Goal: Task Accomplishment & Management: Complete application form

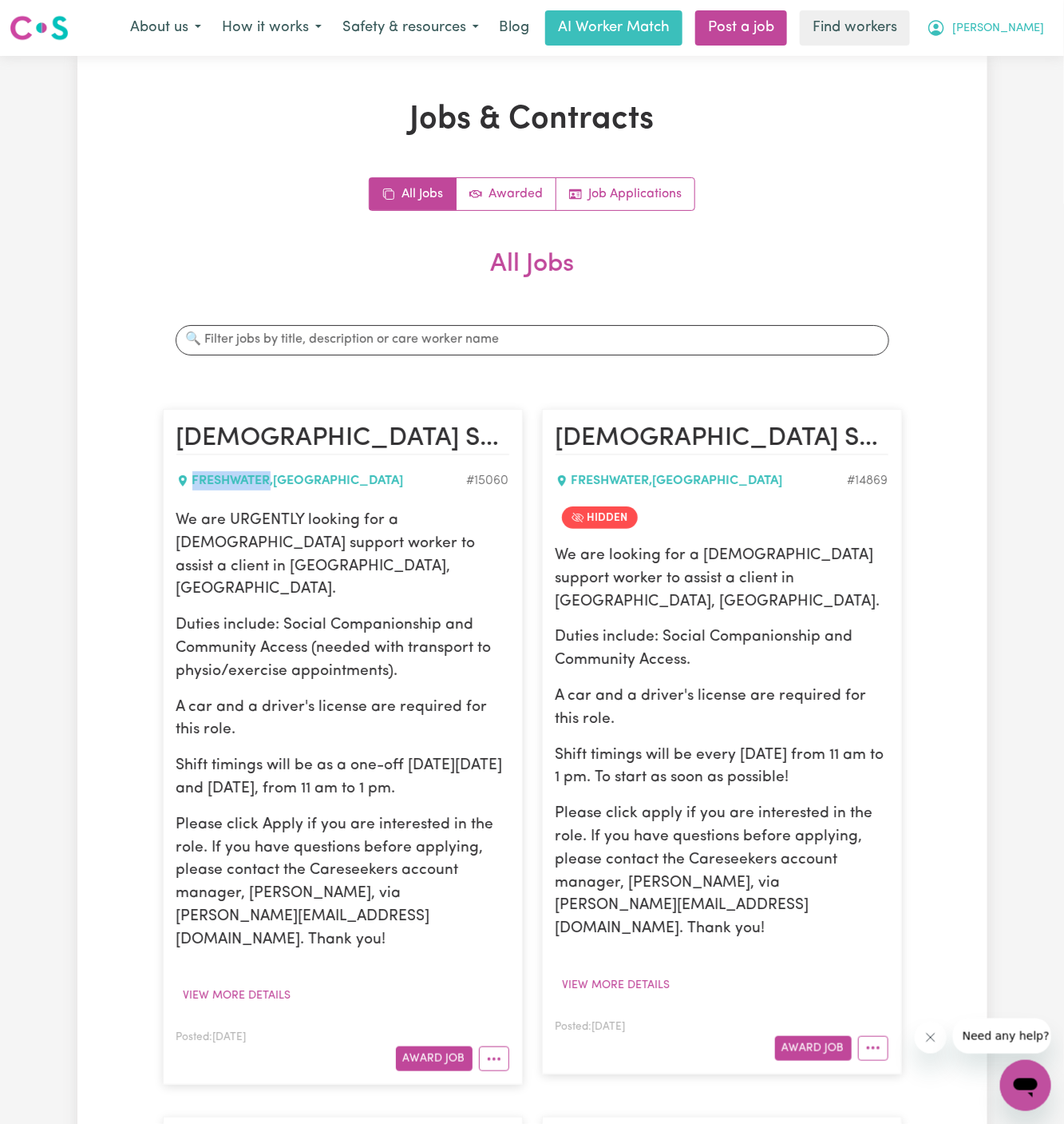
click at [1046, 22] on button "[PERSON_NAME]" at bounding box center [985, 28] width 138 height 33
click at [1044, 48] on link "My Dashboard" at bounding box center [991, 62] width 126 height 31
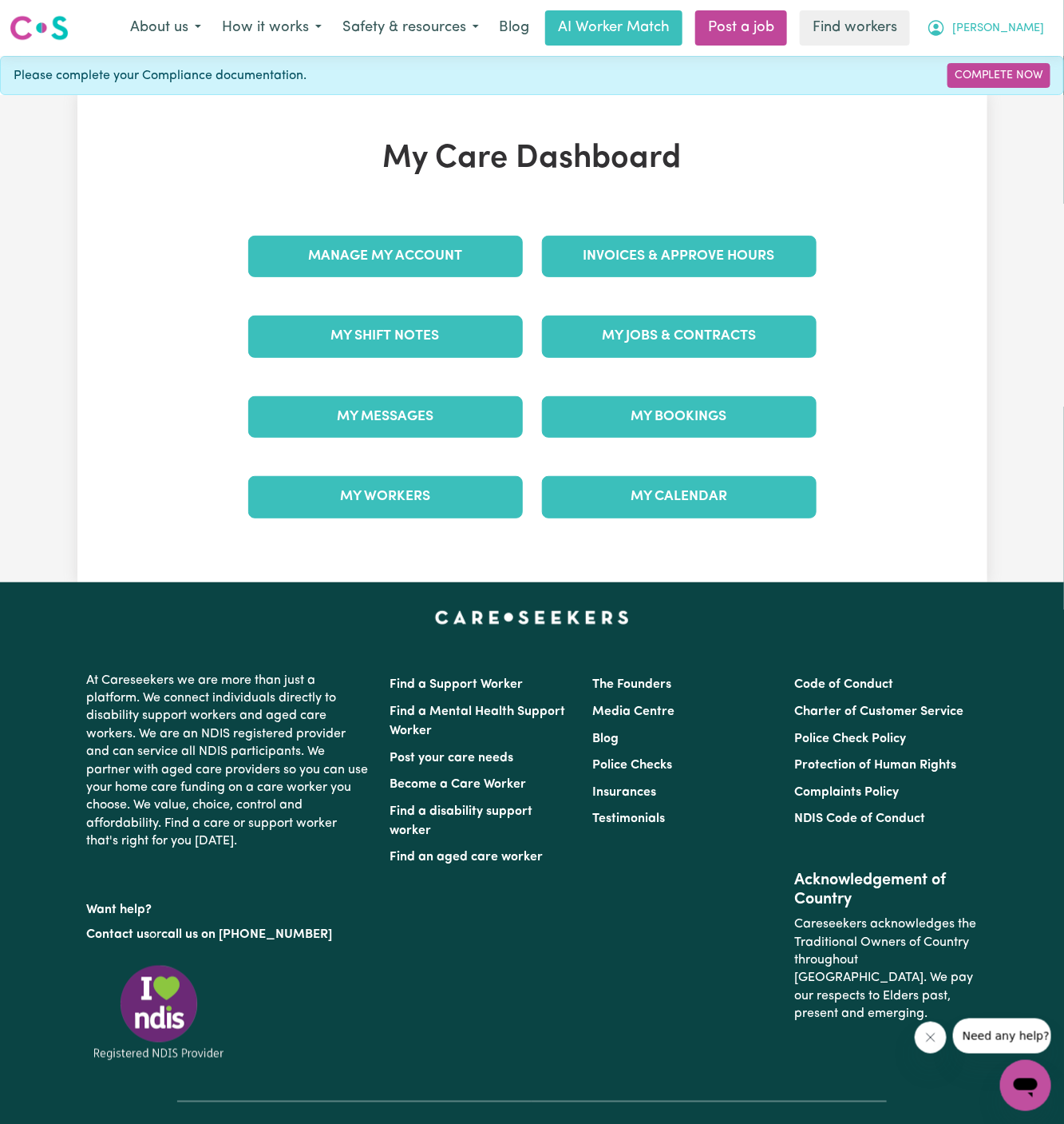
click at [1041, 38] on button "[PERSON_NAME]" at bounding box center [985, 28] width 138 height 33
click at [1006, 76] on link "My Dashboard" at bounding box center [991, 62] width 126 height 31
click at [1006, 83] on link "Logout" at bounding box center [991, 91] width 126 height 31
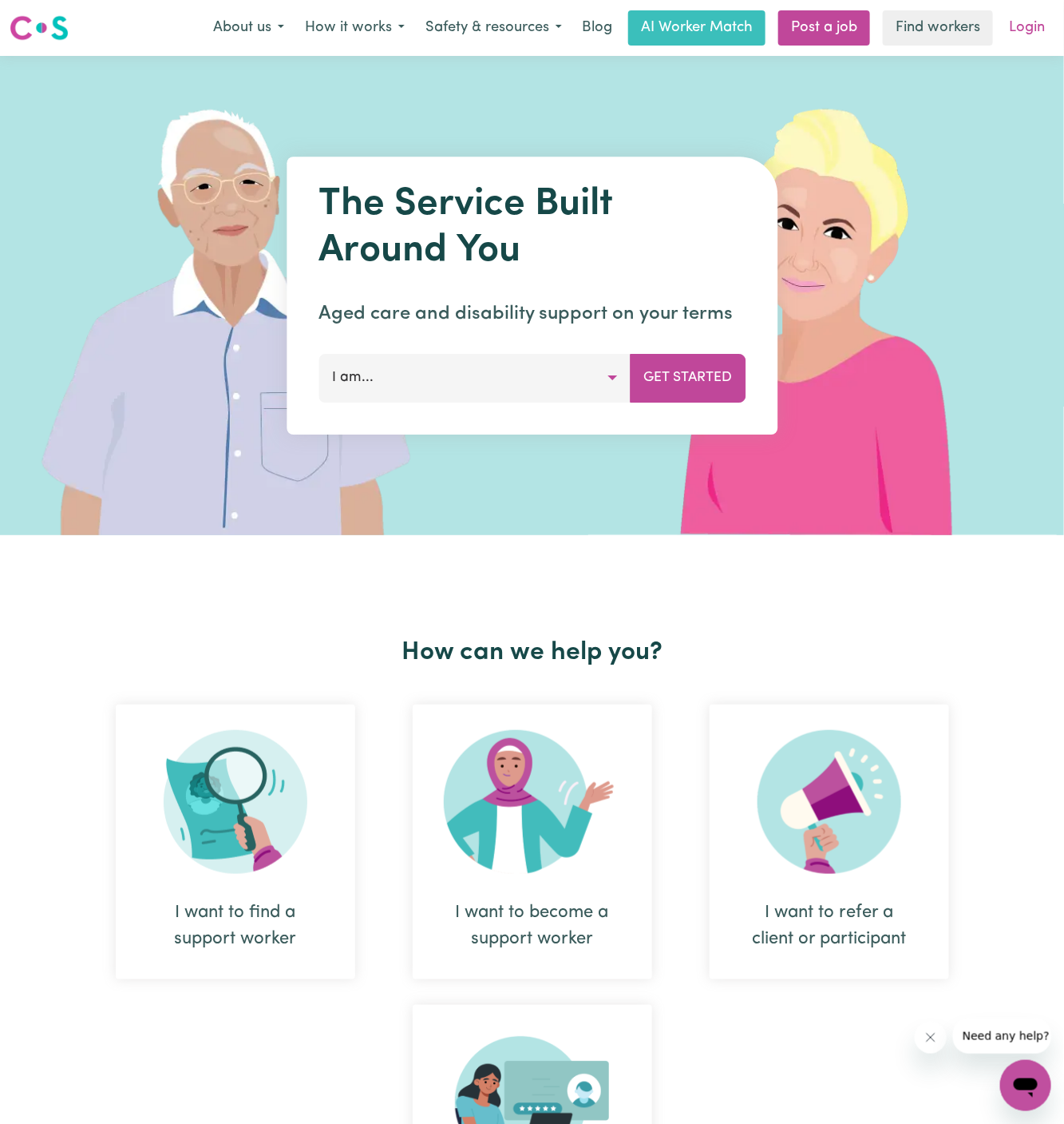
click at [1026, 26] on link "Login" at bounding box center [1027, 28] width 55 height 35
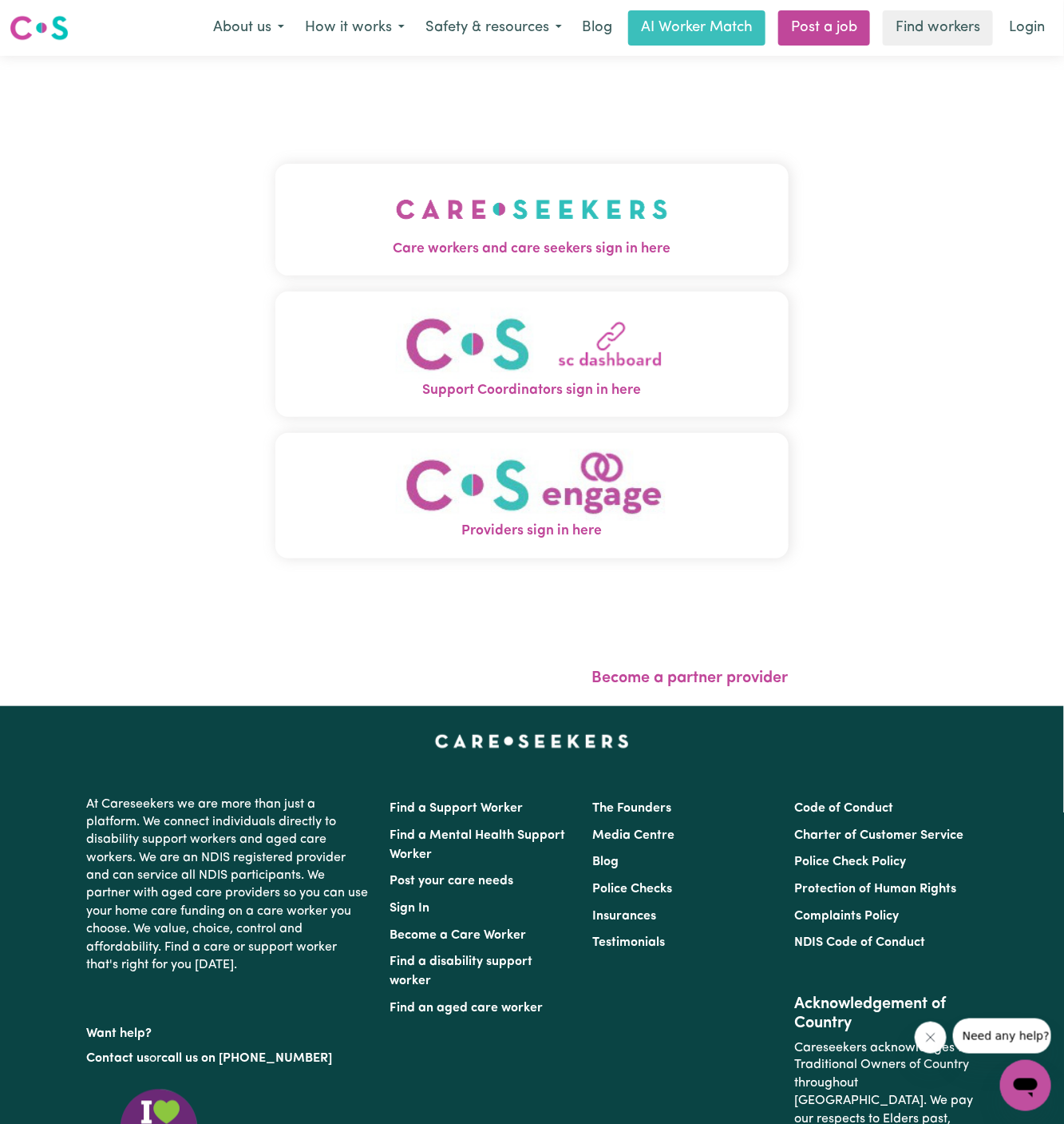
click at [450, 259] on span "Care workers and care seekers sign in here" at bounding box center [532, 249] width 514 height 21
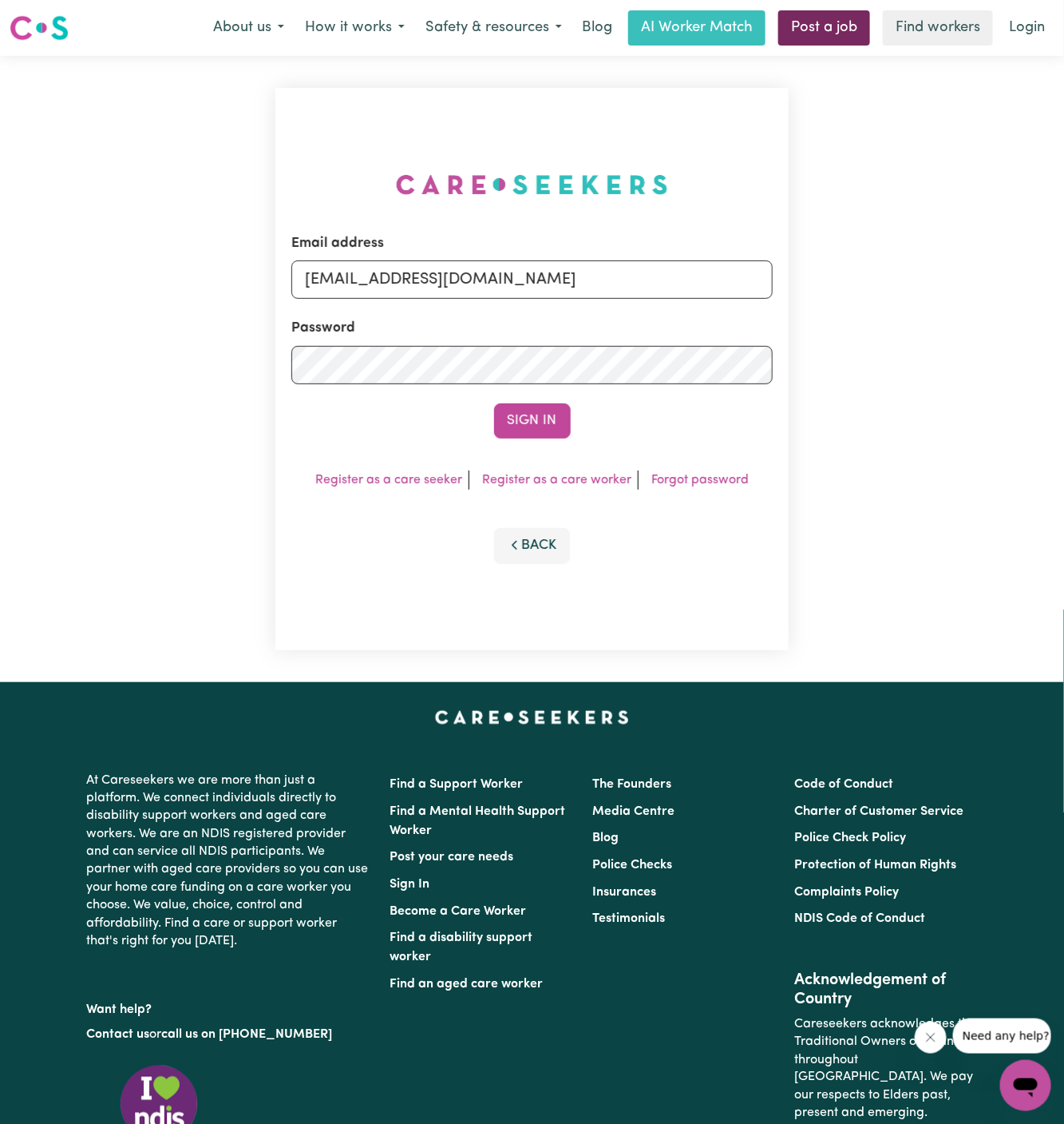
click at [841, 21] on link "Post a job" at bounding box center [824, 28] width 92 height 35
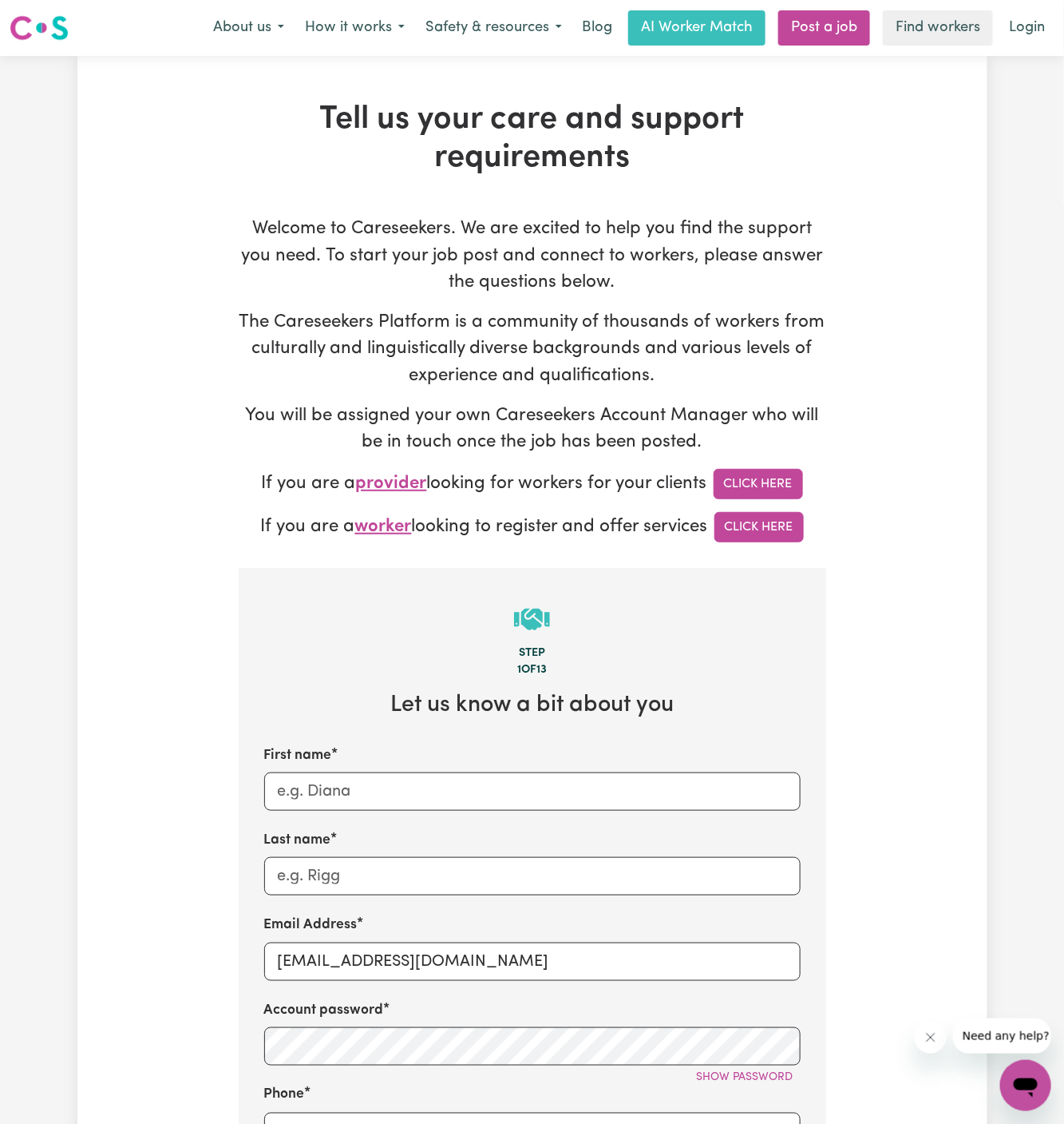
scroll to position [250, 0]
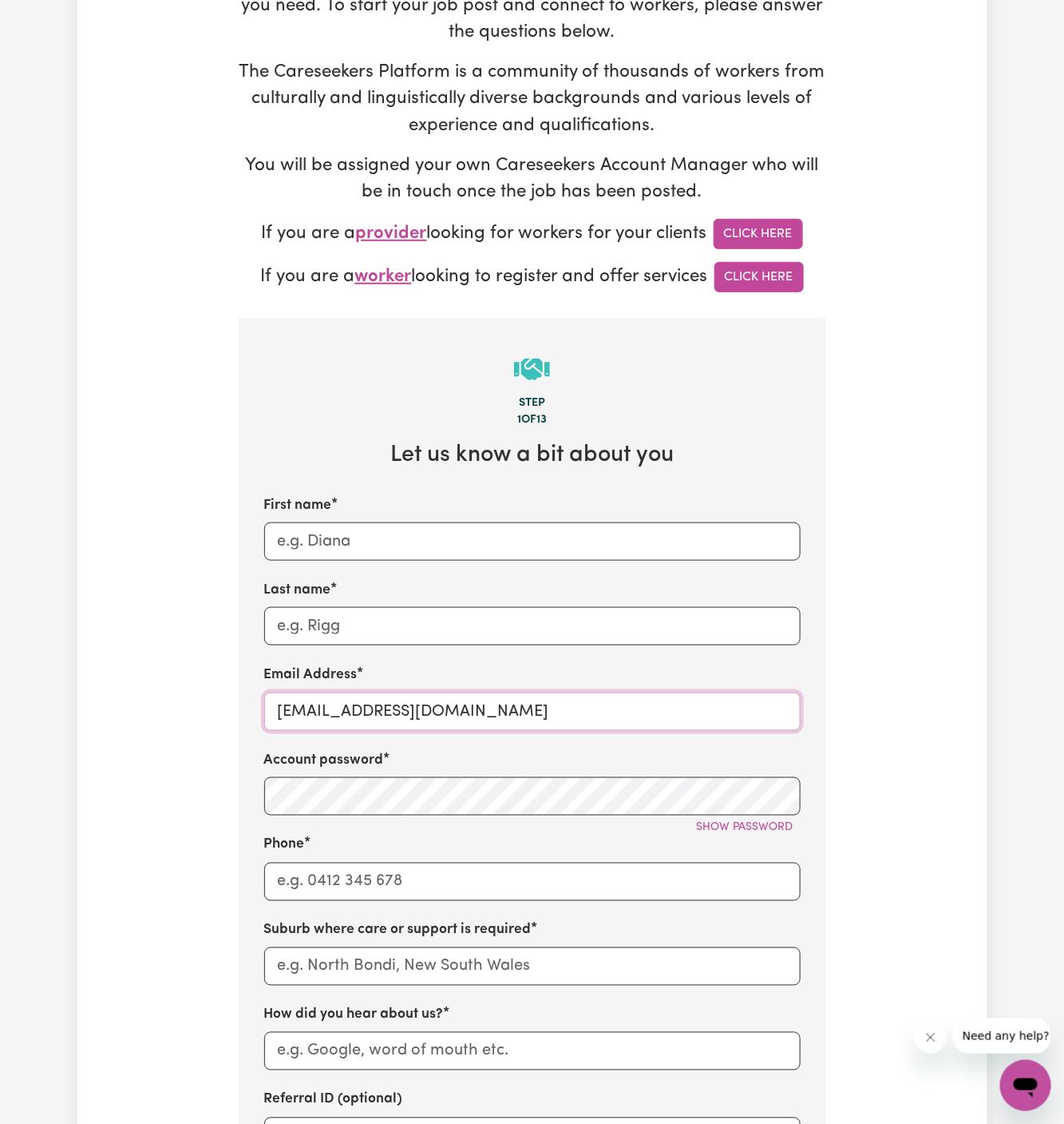
click at [502, 727] on input "[EMAIL_ADDRESS][DOMAIN_NAME]" at bounding box center [532, 712] width 536 height 39
drag, startPoint x: 496, startPoint y: 714, endPoint x: 846, endPoint y: 712, distance: 350.0
click at [846, 712] on div "Tell us your care and support requirements Welcome to Careseekers. We are excit…" at bounding box center [532, 715] width 910 height 1728
click at [474, 701] on input "[EMAIL_ADDRESS][DOMAIN_NAME]" at bounding box center [532, 712] width 536 height 39
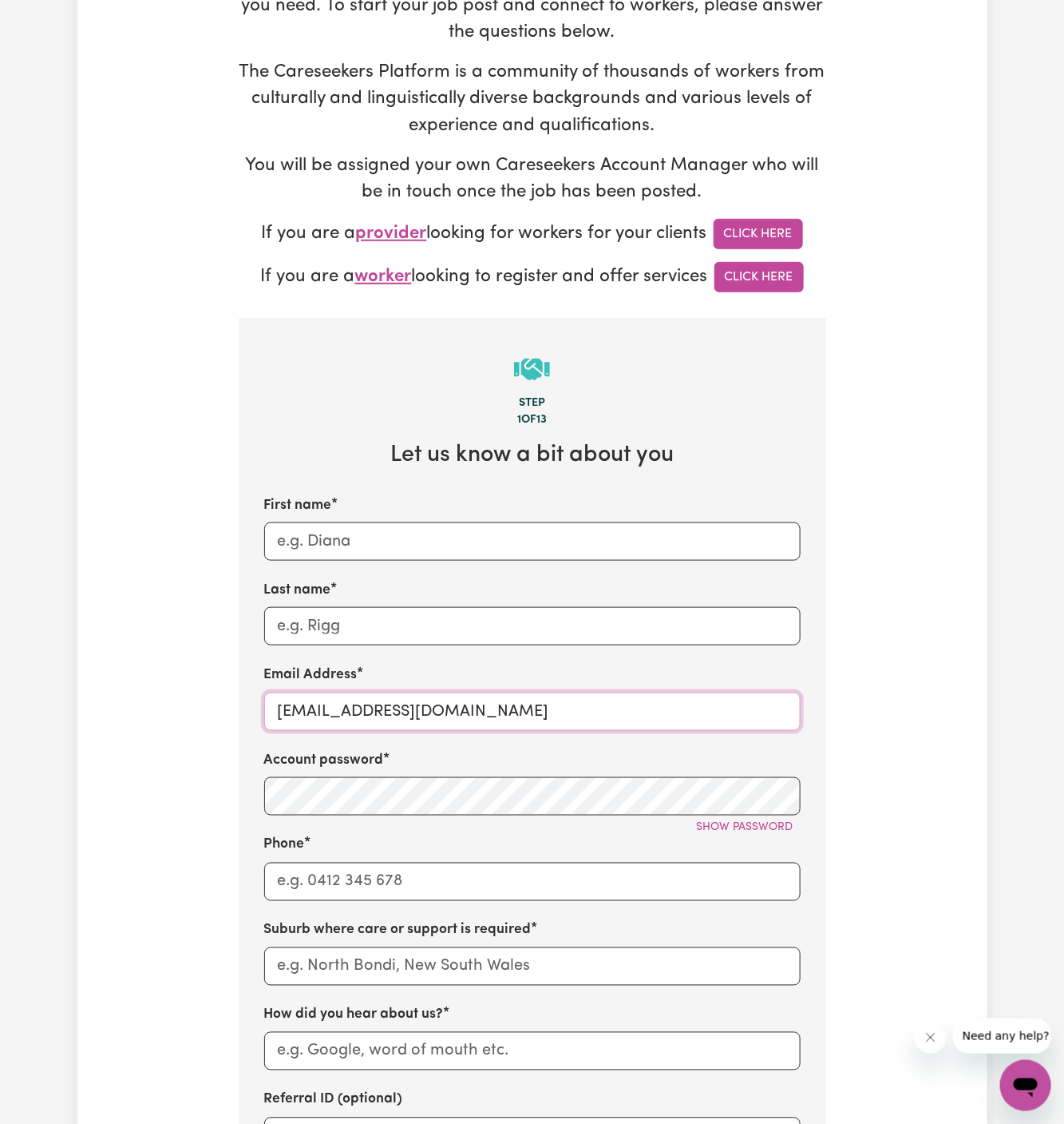
click at [474, 701] on input "[EMAIL_ADDRESS][DOMAIN_NAME]" at bounding box center [532, 712] width 536 height 39
paste input "ClientMatravilleCF"
type input "[EMAIL_ADDRESS][DOMAIN_NAME]"
click at [482, 760] on div "Account password Show password" at bounding box center [532, 782] width 536 height 66
click at [495, 532] on input "First name" at bounding box center [532, 542] width 536 height 39
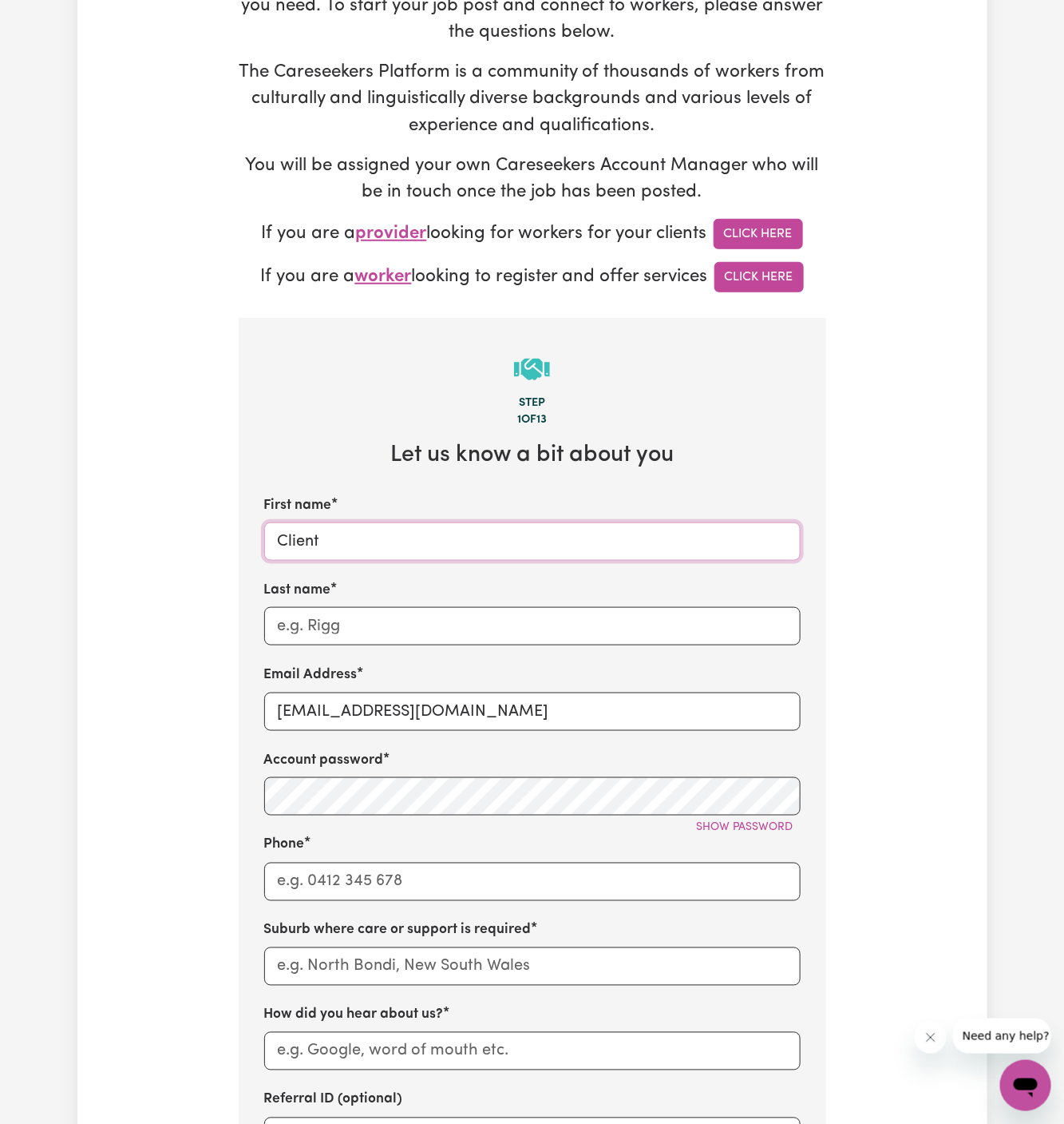
paste input "Matraville"
type input "Client Matraville"
click at [441, 620] on input "Last name" at bounding box center [532, 626] width 536 height 39
click at [379, 872] on input "Phone" at bounding box center [532, 882] width 536 height 39
type input "1300765465"
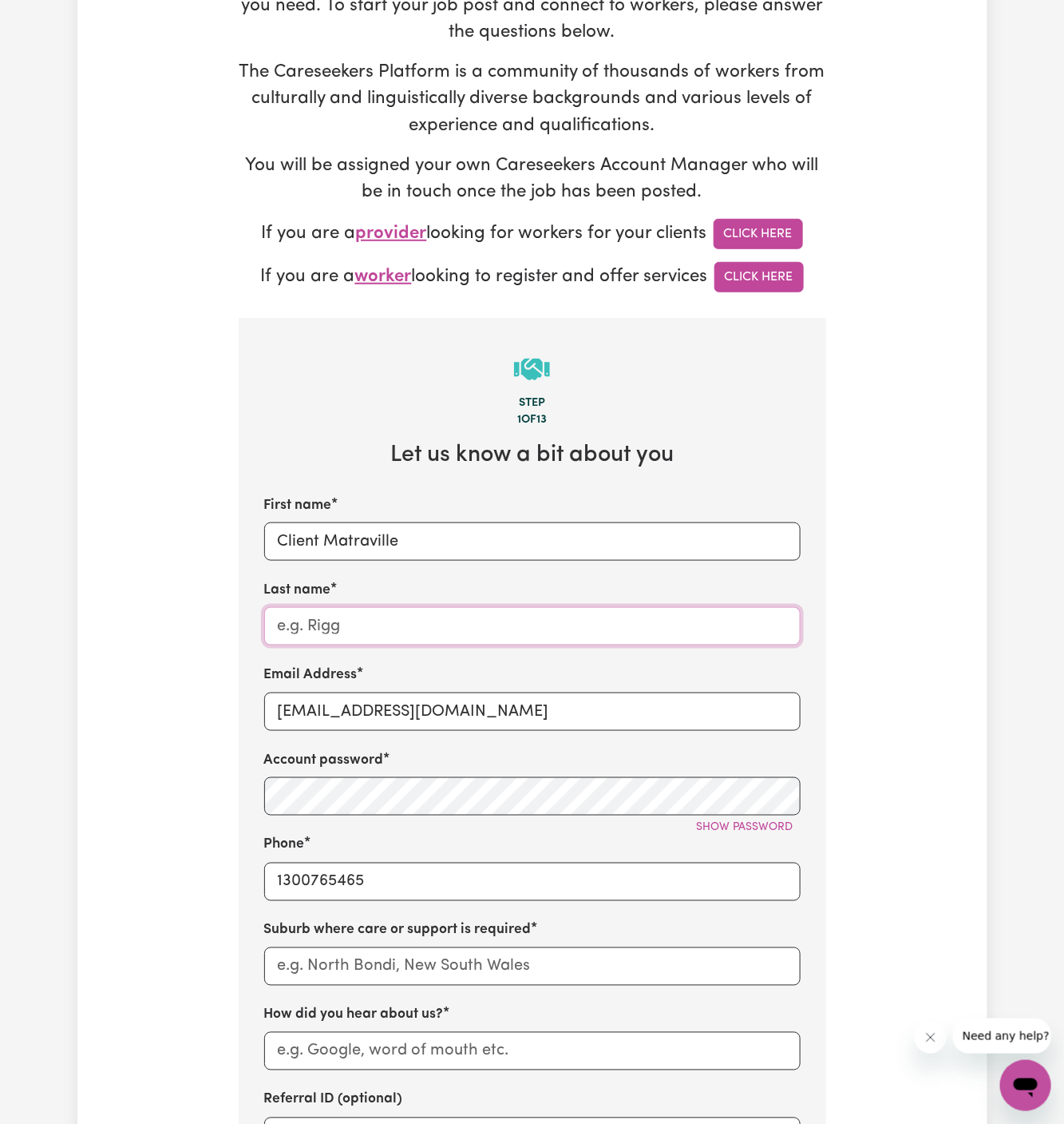
type input "[PERSON_NAME]"
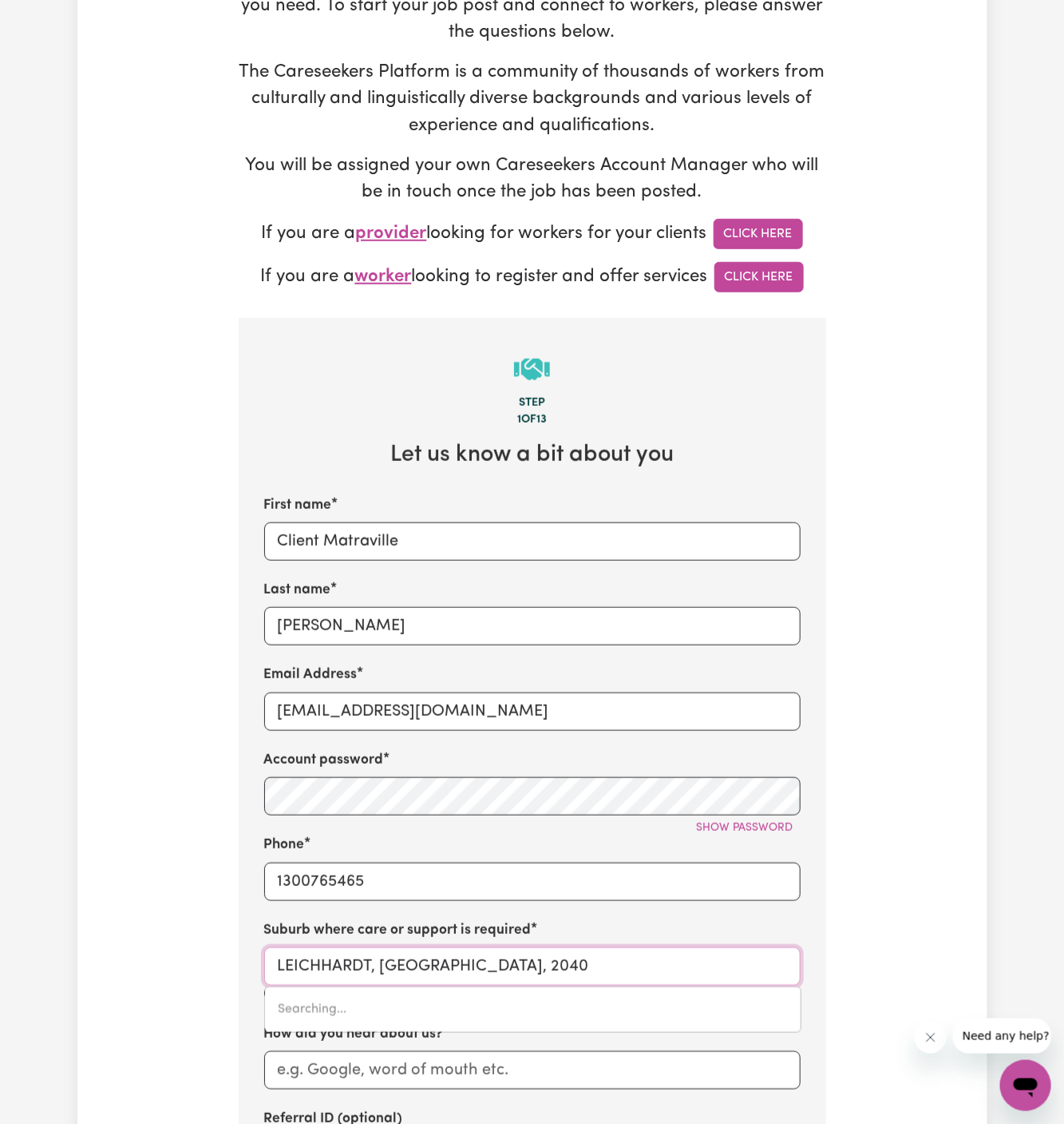
click at [438, 953] on input "LEICHHARDT, [GEOGRAPHIC_DATA], 2040" at bounding box center [532, 967] width 536 height 39
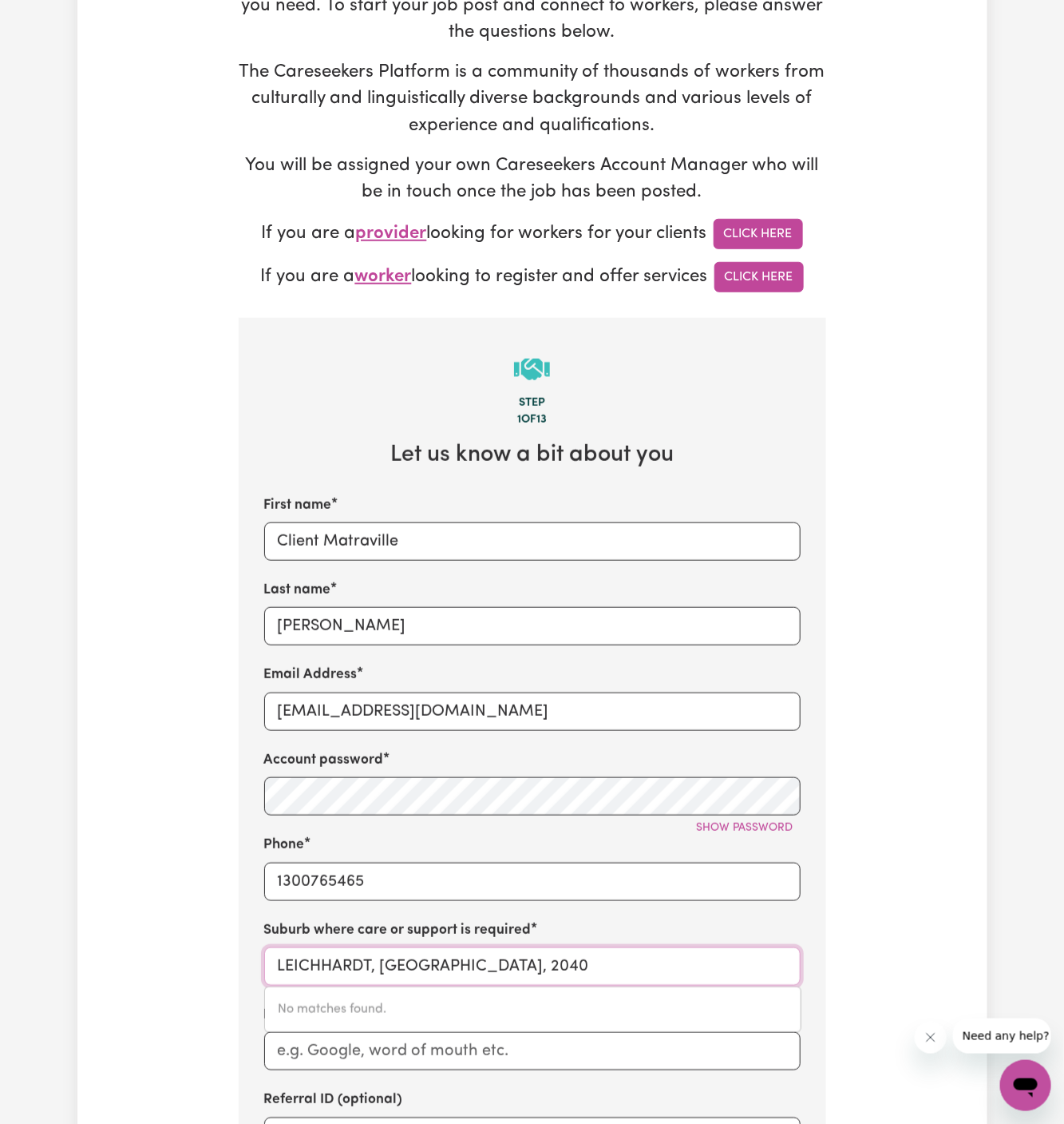
click at [438, 953] on input "LEICHHARDT, [GEOGRAPHIC_DATA], 2040" at bounding box center [532, 967] width 536 height 39
paste input "Chosen Family"
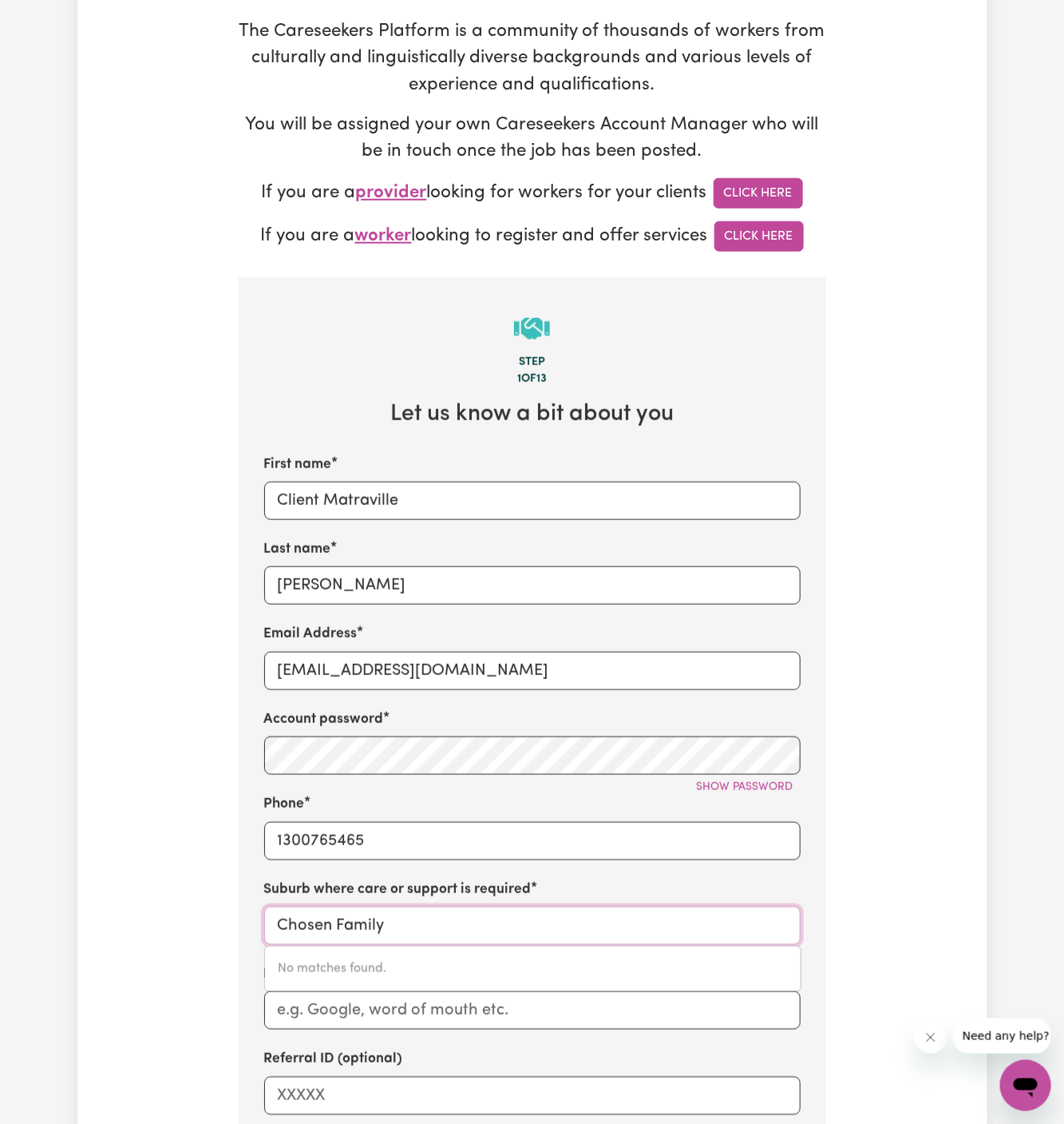
scroll to position [320, 0]
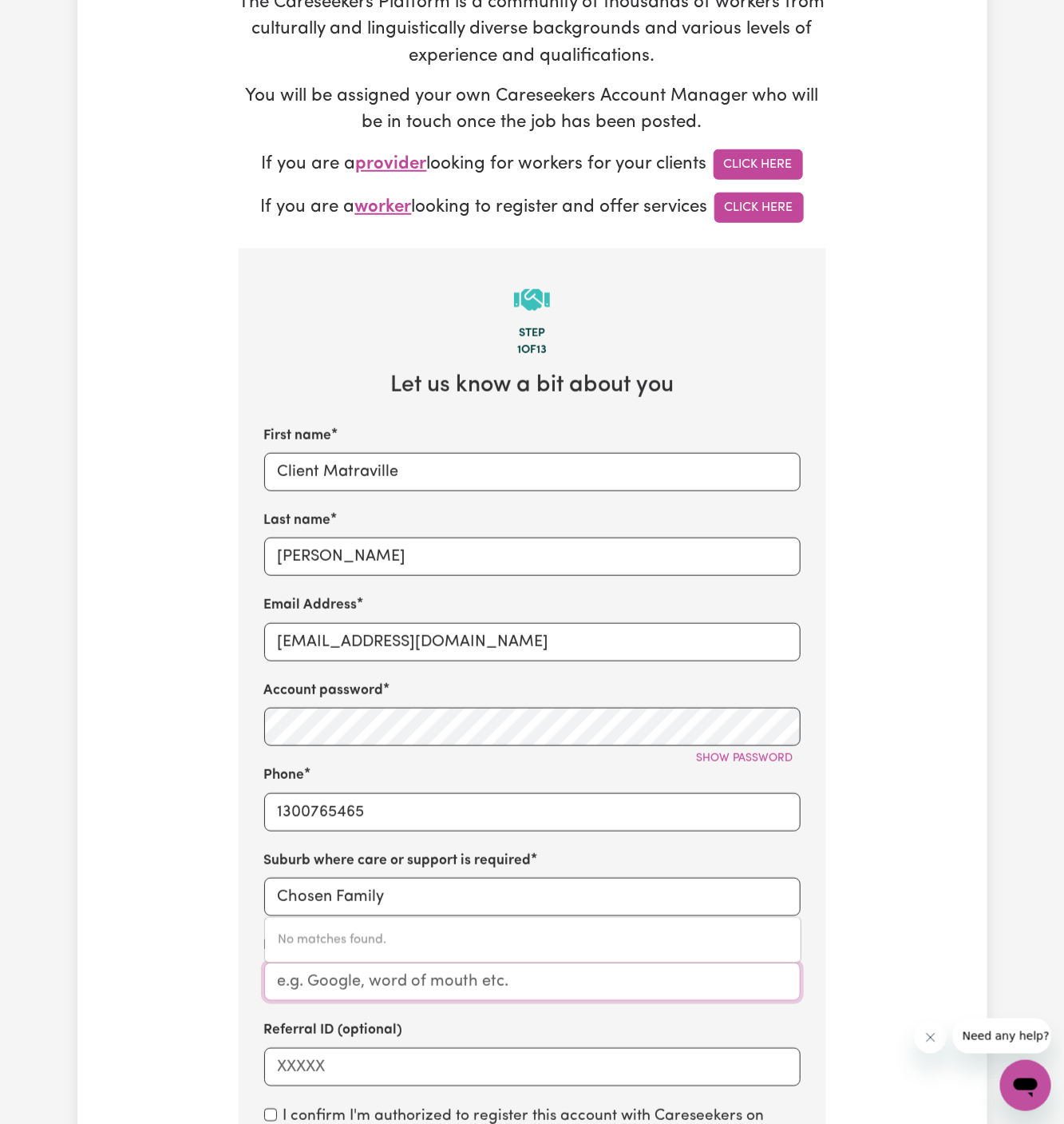
click at [373, 986] on input "How did you hear about us?" at bounding box center [532, 982] width 536 height 39
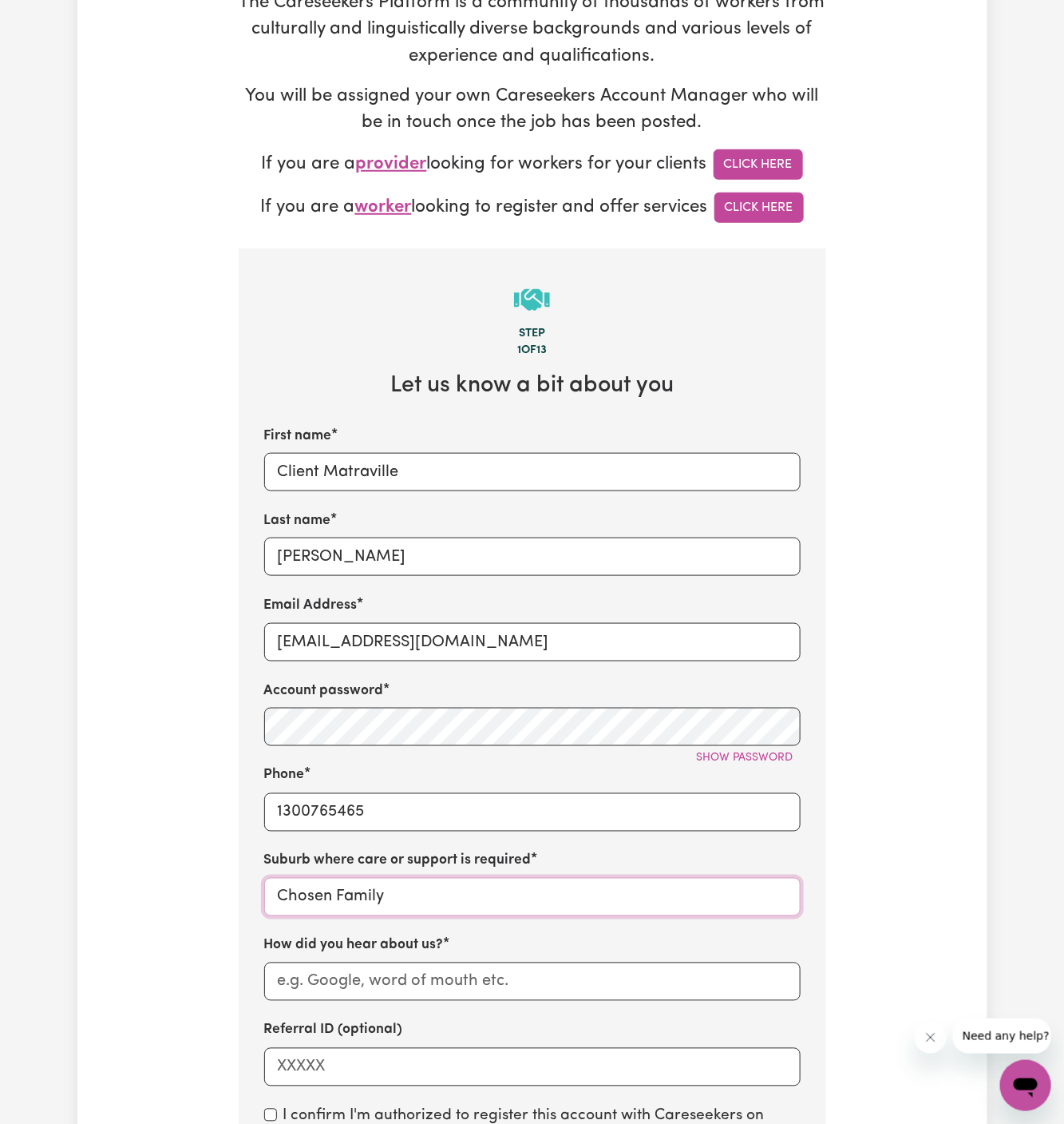
click at [402, 903] on input "Chosen Family" at bounding box center [532, 897] width 536 height 39
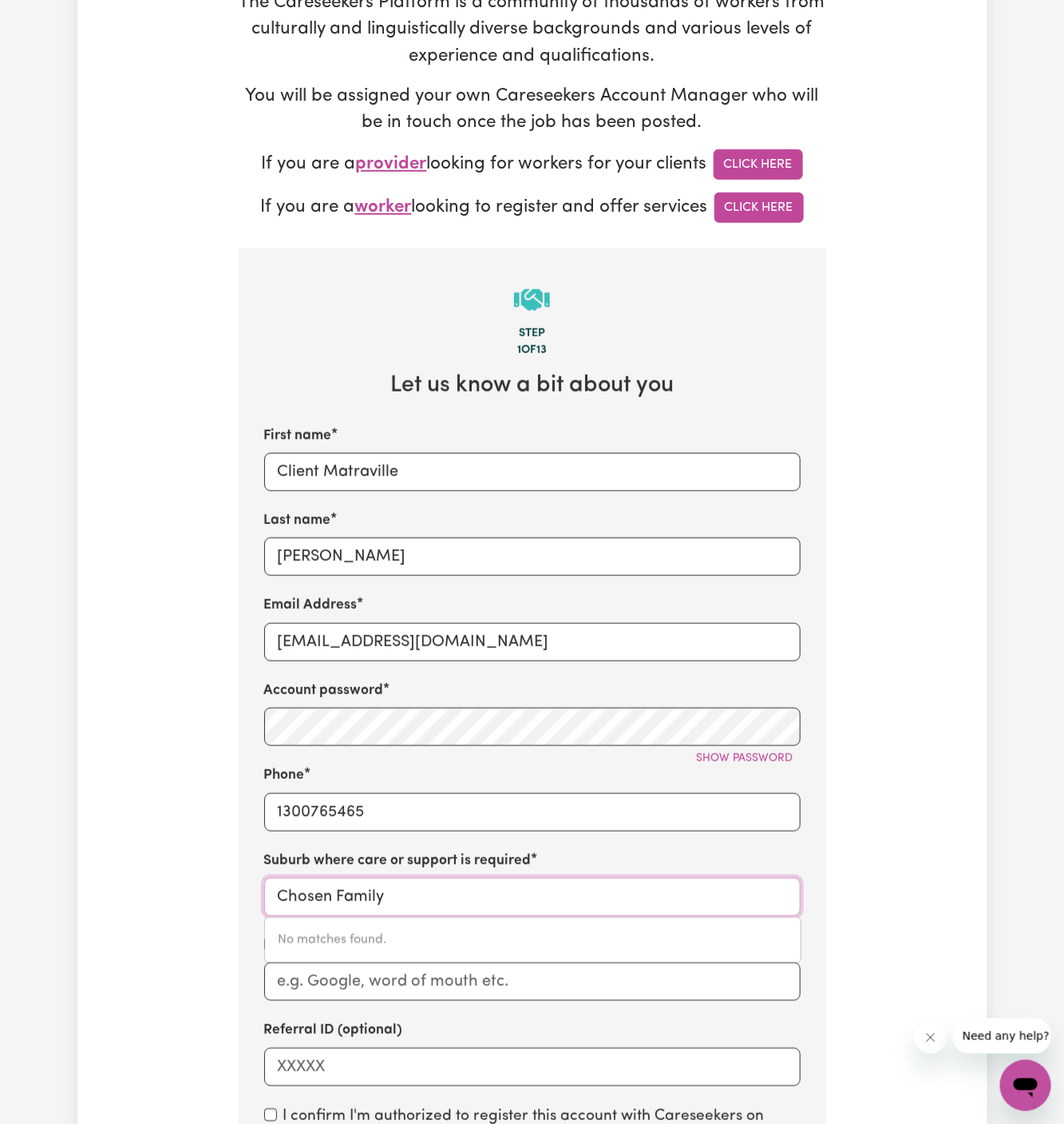
click at [402, 903] on input "Chosen Family" at bounding box center [532, 897] width 536 height 39
type input "matra"
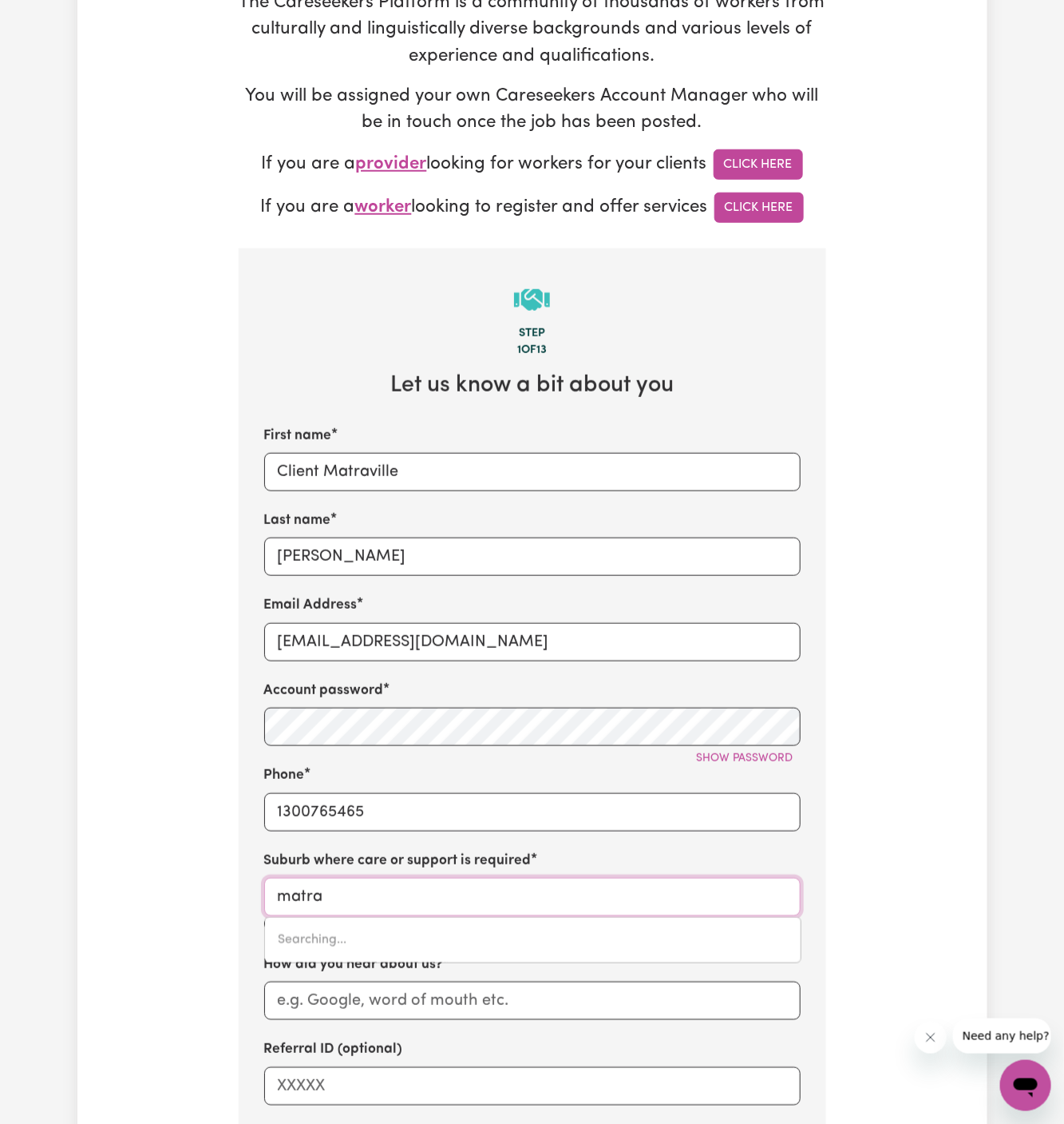
type input "matraVILLE, [GEOGRAPHIC_DATA], 2036"
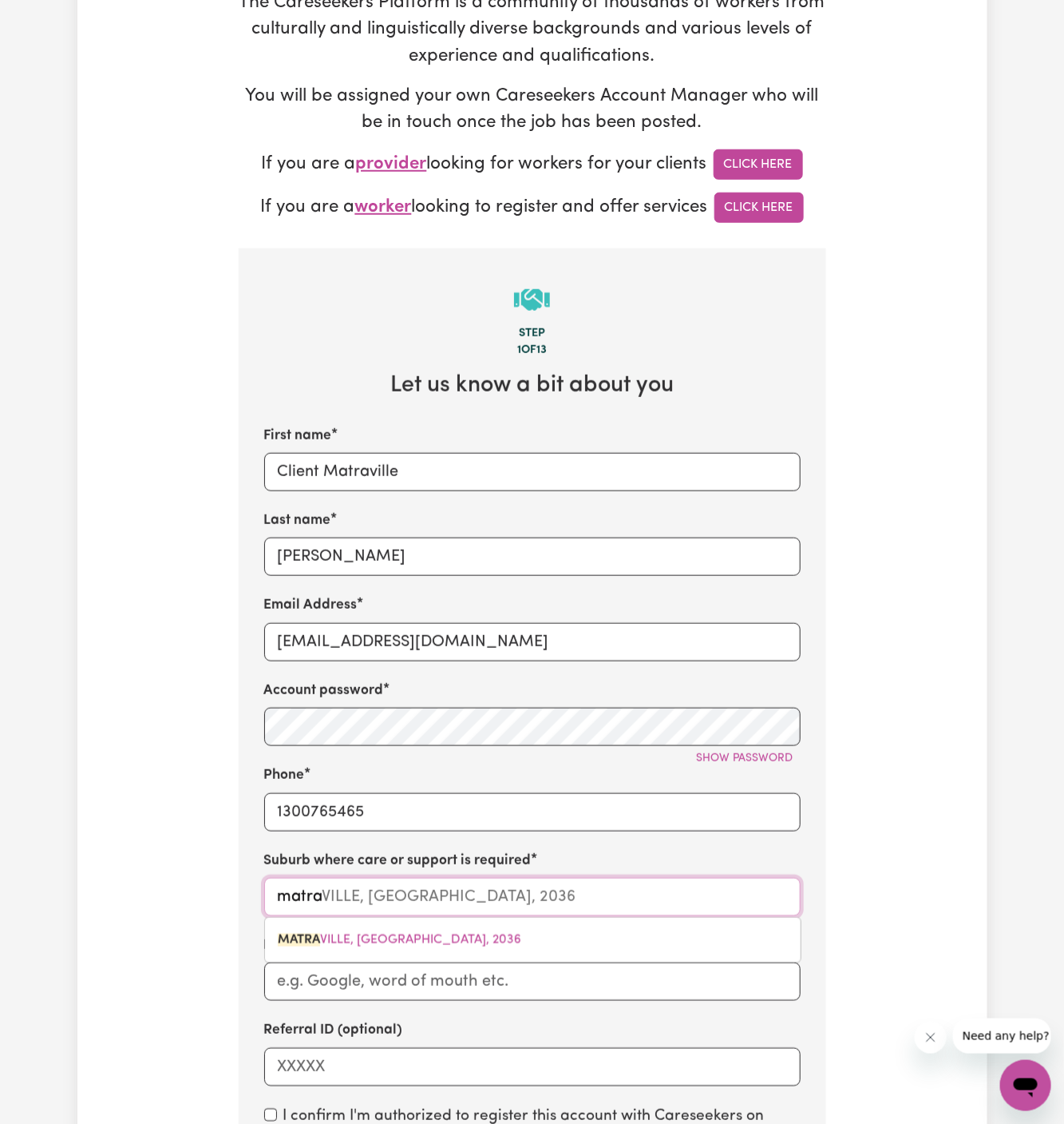
type input "matrav"
type input "matravILLE, [GEOGRAPHIC_DATA], 2036"
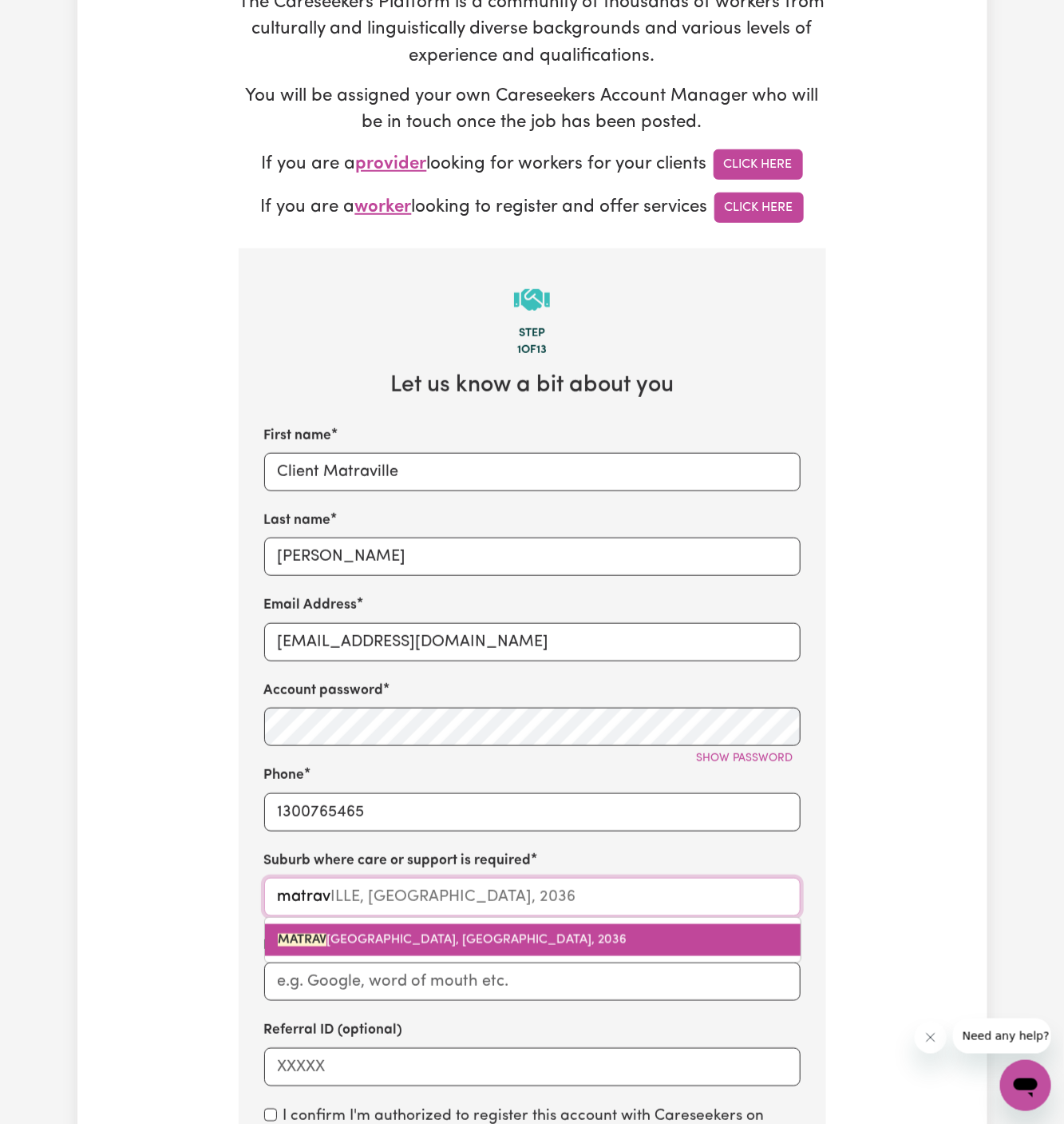
click at [451, 926] on link "MATRAV ILLE, [GEOGRAPHIC_DATA], 2036" at bounding box center [533, 940] width 536 height 32
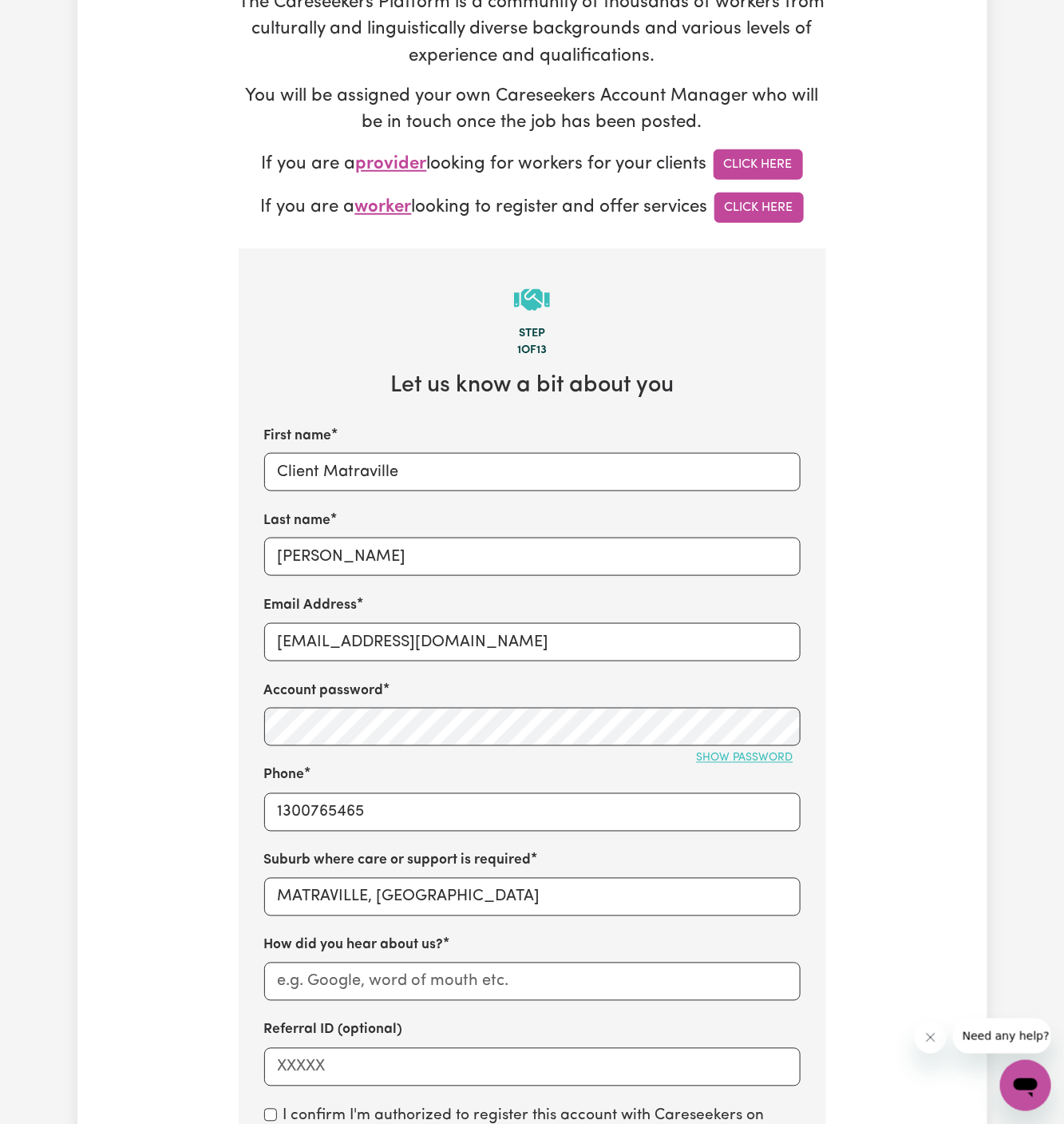
click at [757, 756] on span "Show password" at bounding box center [745, 759] width 97 height 12
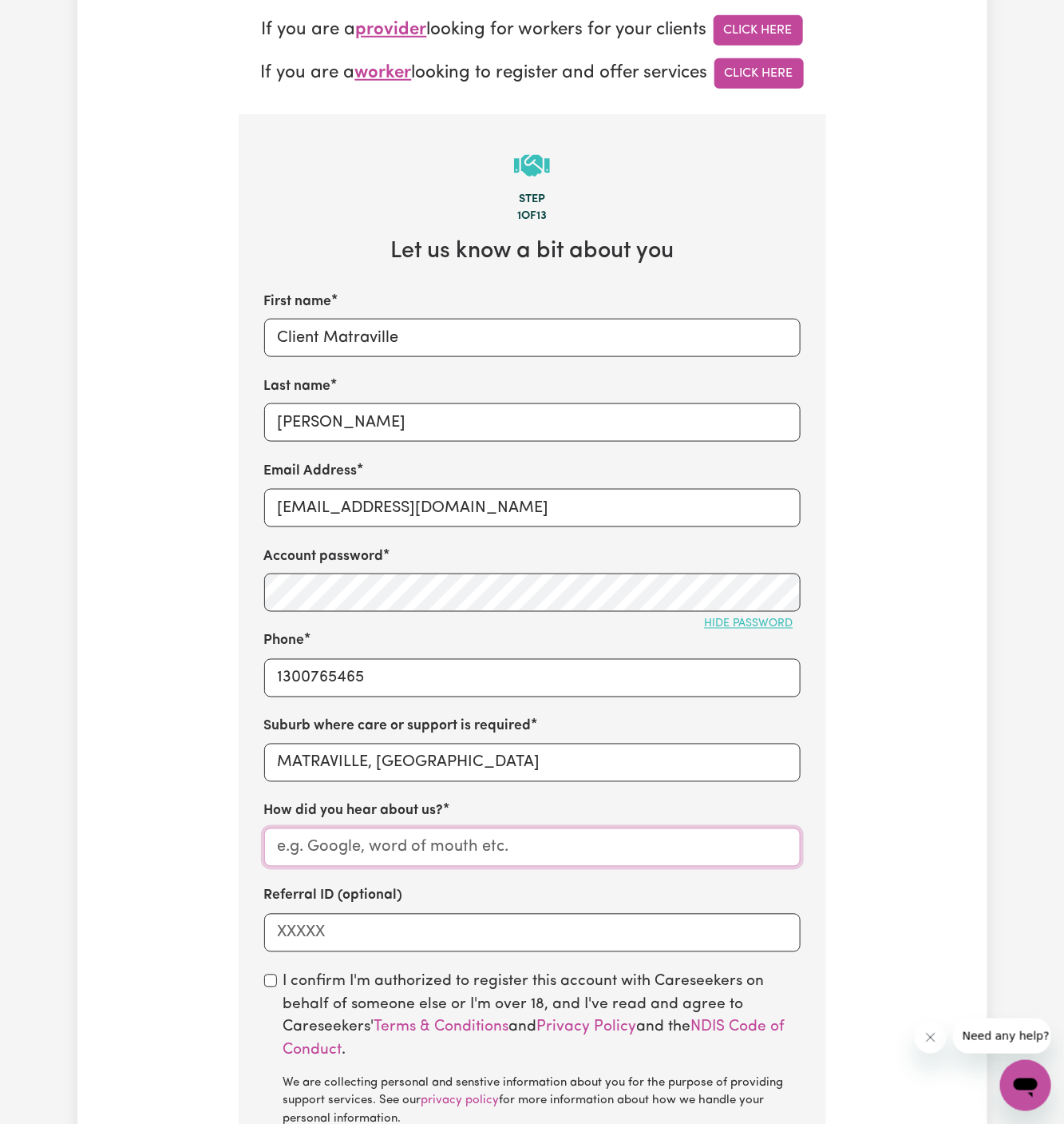
click at [446, 840] on input "How did you hear about us?" at bounding box center [532, 847] width 536 height 39
paste input "Chosen Family"
type input "Chosen Family"
click at [400, 422] on input "[PERSON_NAME]" at bounding box center [532, 422] width 536 height 39
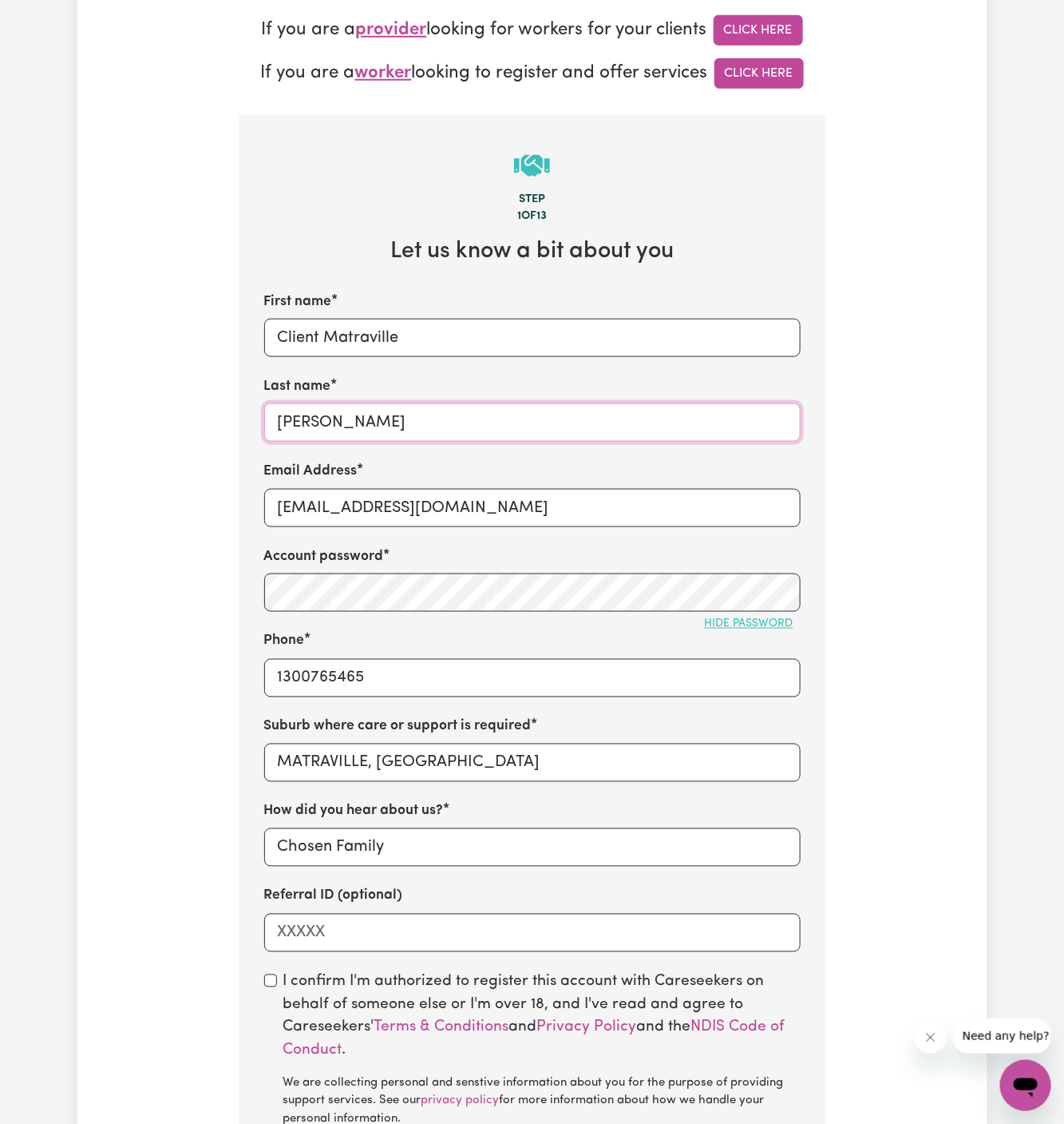
click at [400, 422] on input "[PERSON_NAME]" at bounding box center [532, 422] width 536 height 39
paste input "Chosen Family"
type input "Chosen Family"
click at [551, 687] on input "1300765465" at bounding box center [532, 678] width 536 height 39
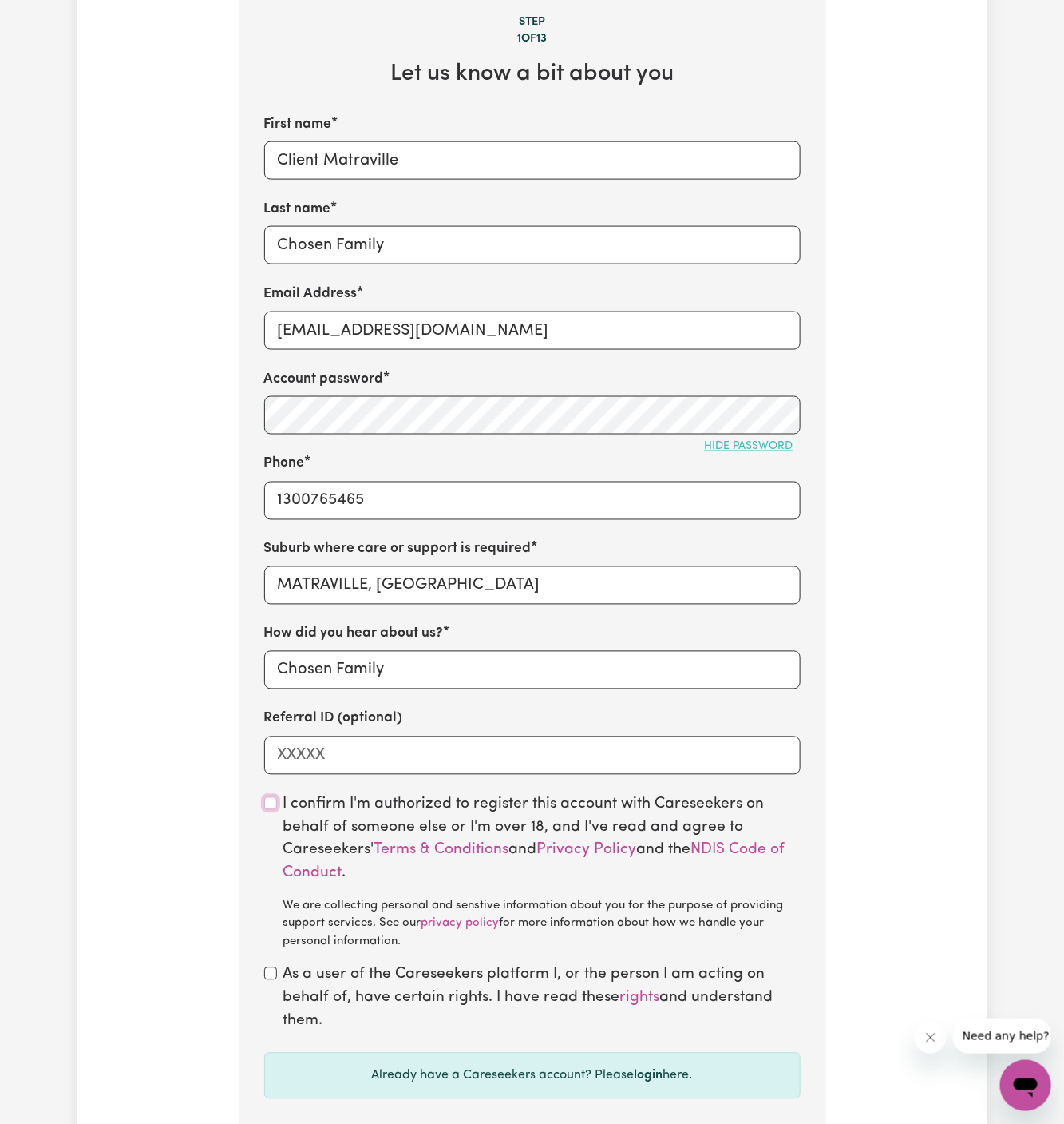
click at [274, 803] on input "checkbox" at bounding box center [270, 803] width 13 height 13
checkbox input "true"
click at [274, 975] on input "checkbox" at bounding box center [270, 974] width 13 height 13
checkbox input "true"
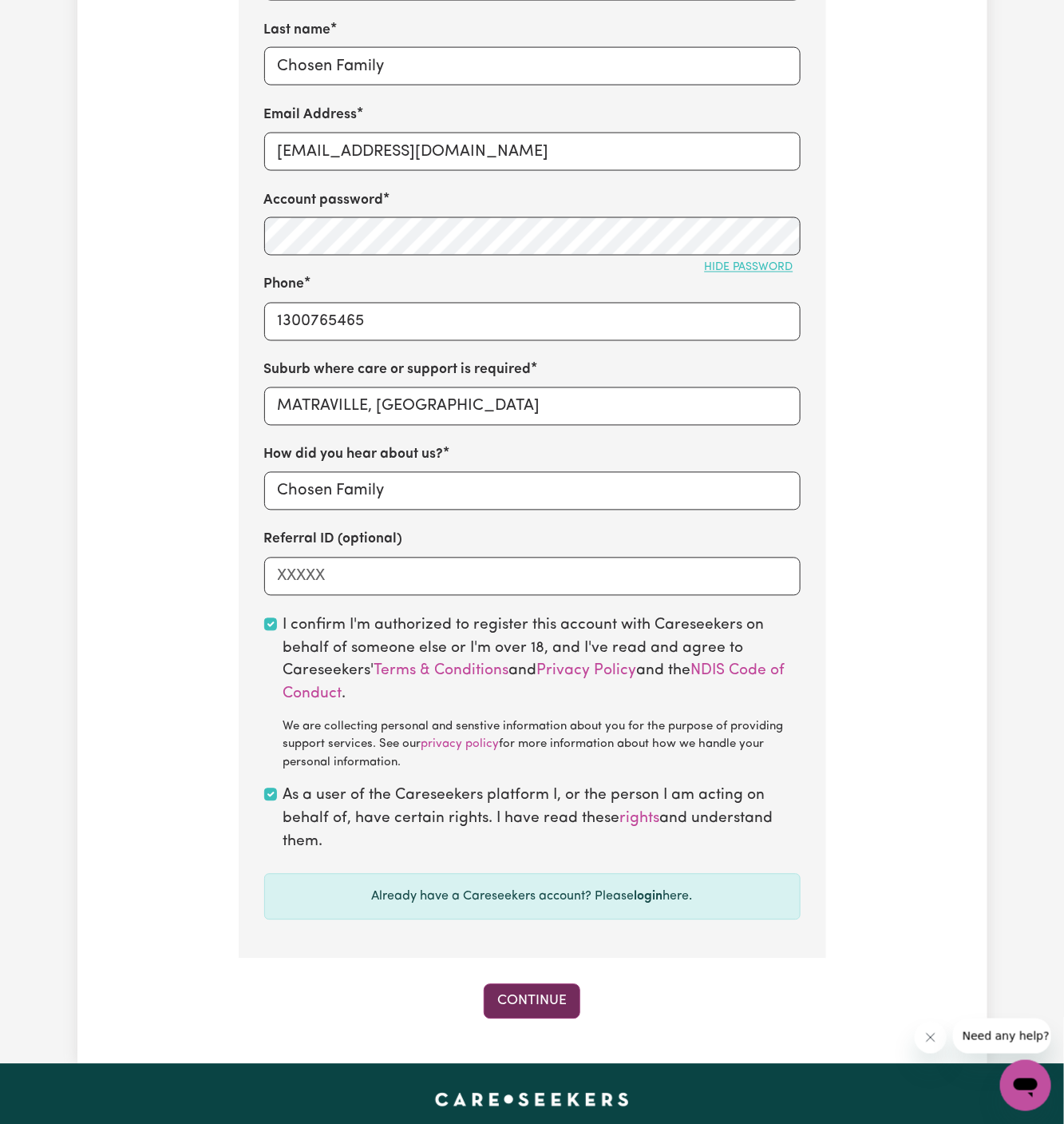
click at [550, 993] on button "Continue" at bounding box center [532, 1002] width 97 height 35
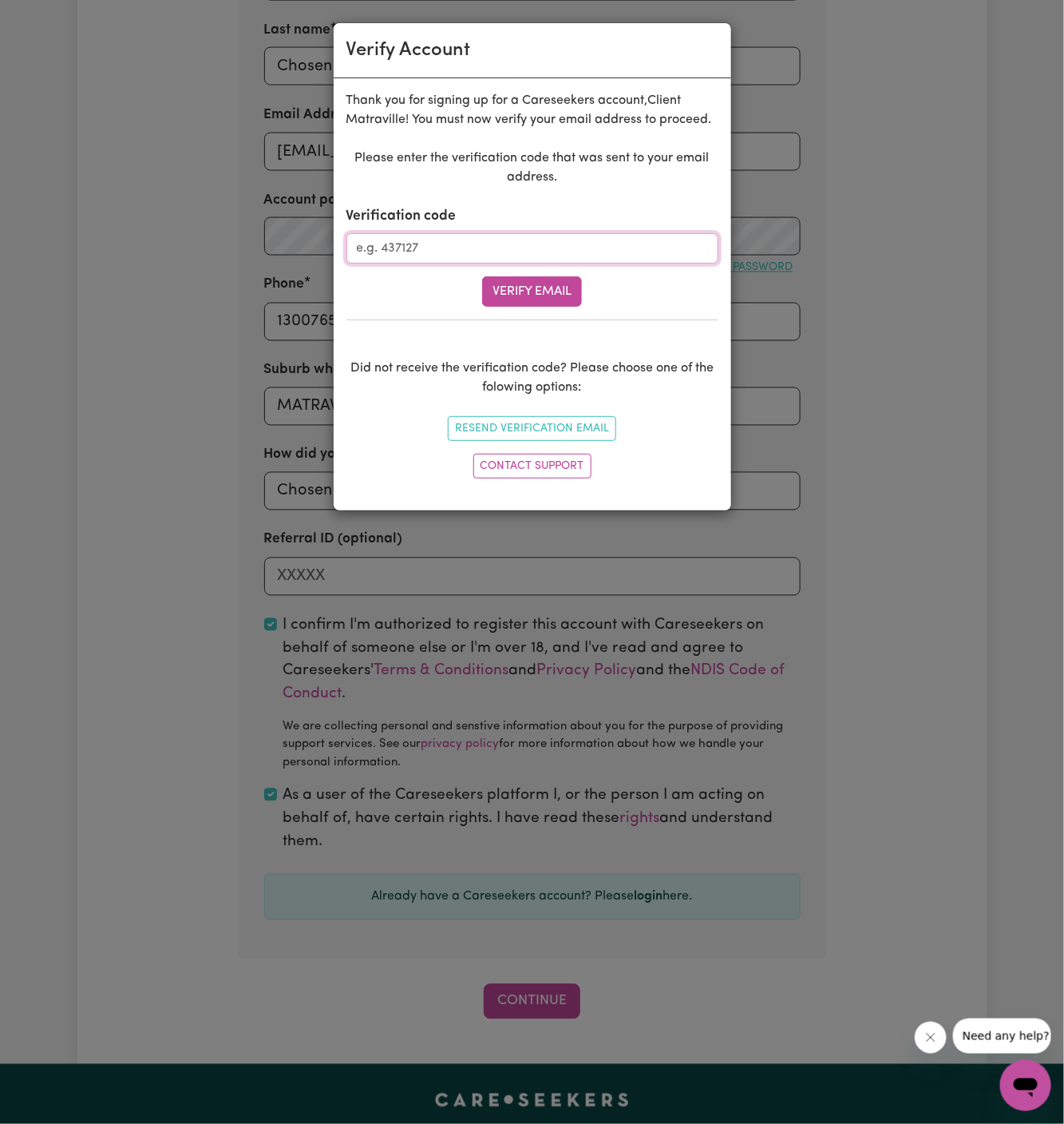
click at [524, 241] on input "Verification code" at bounding box center [533, 249] width 372 height 31
paste input "064331"
type input "064331"
click at [529, 286] on button "Verify Email" at bounding box center [532, 292] width 100 height 31
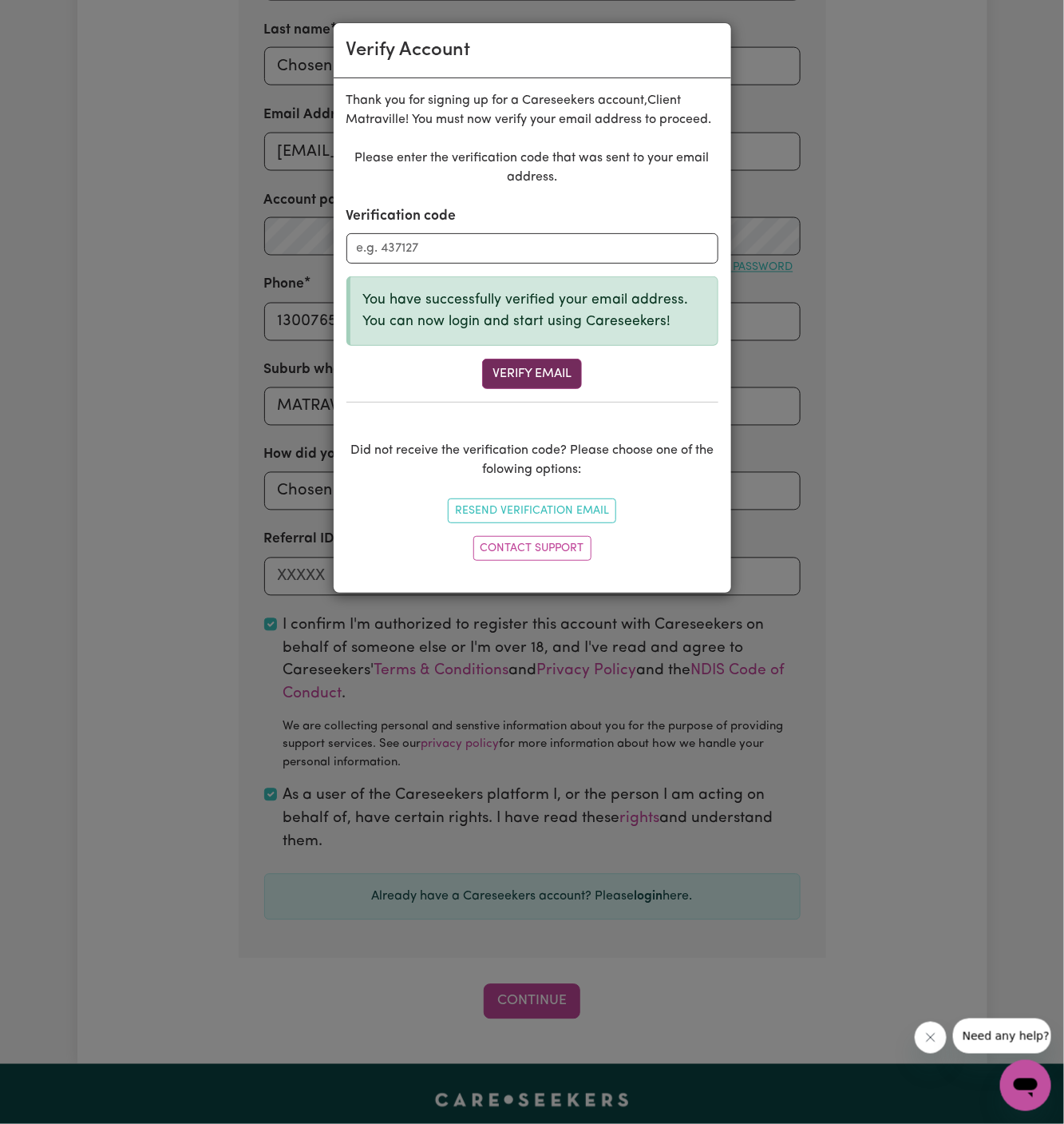
scroll to position [550, 0]
